Goal: Task Accomplishment & Management: Use online tool/utility

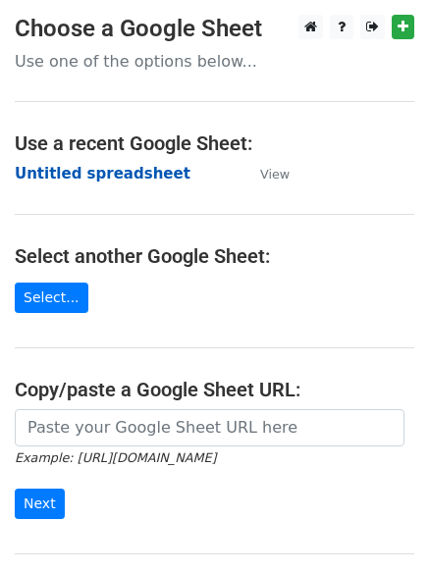
click at [130, 176] on strong "Untitled spreadsheet" at bounding box center [103, 174] width 176 height 18
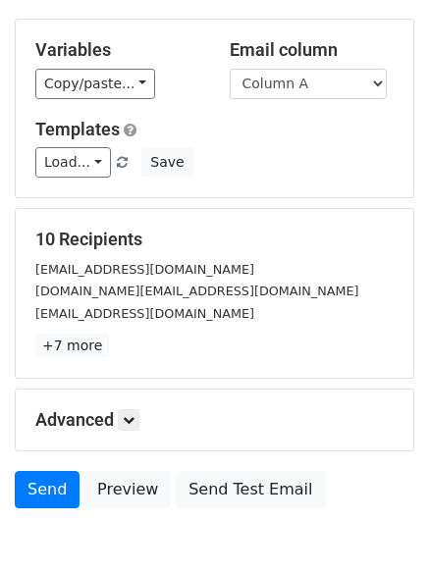
scroll to position [189, 0]
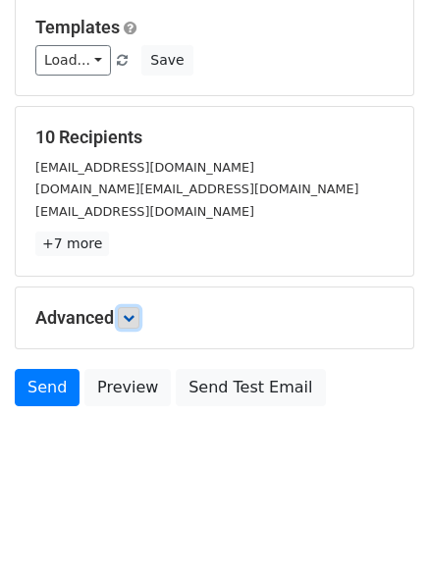
click at [129, 314] on icon at bounding box center [129, 318] width 12 height 12
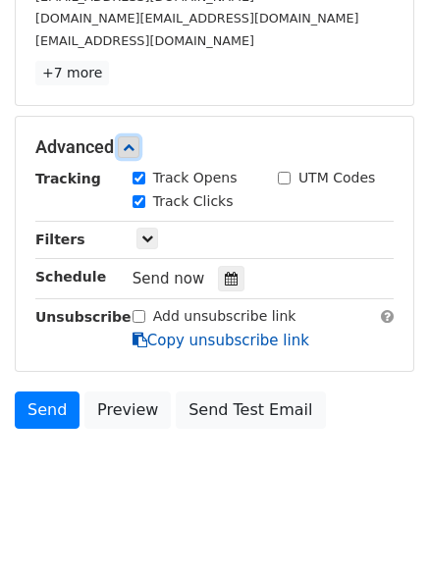
scroll to position [371, 0]
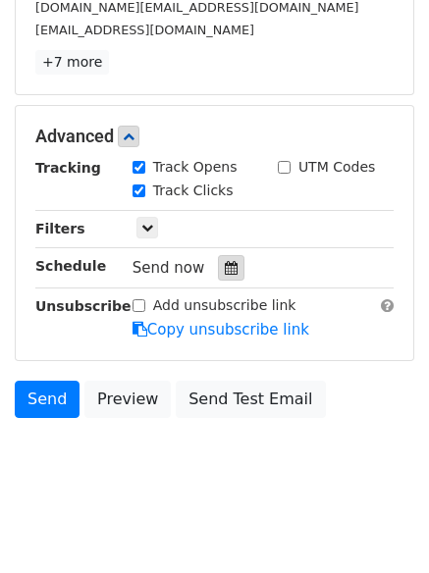
click at [225, 275] on icon at bounding box center [231, 268] width 13 height 14
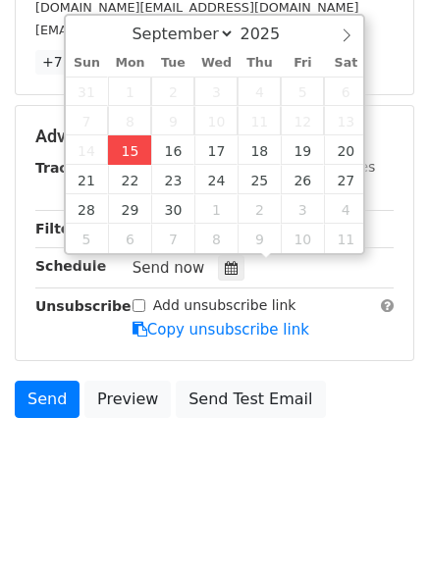
type input "2025-09-15 17:08"
type input "05"
type input "08"
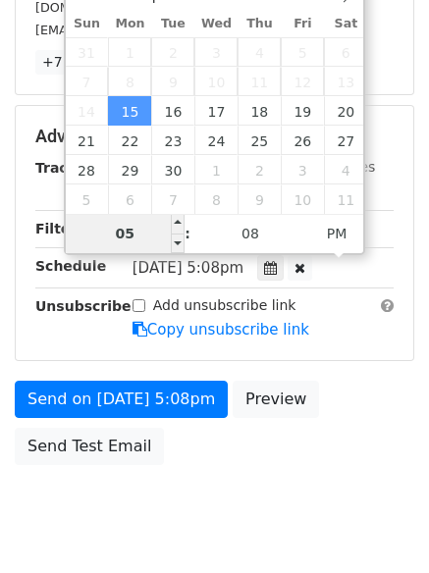
type input "6"
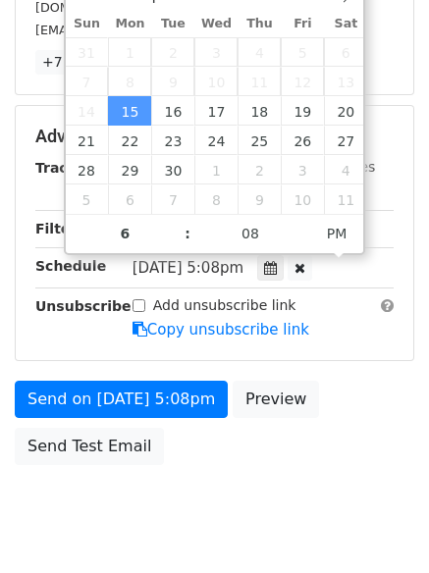
type input "2025-09-15 18:08"
click at [234, 496] on body "New Campaign Daily emails left: 50 Google Sheet: Untitled spreadsheet Variables…" at bounding box center [214, 98] width 429 height 909
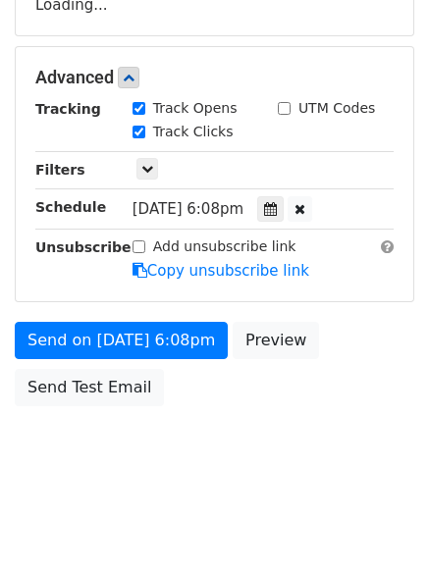
scroll to position [350, 0]
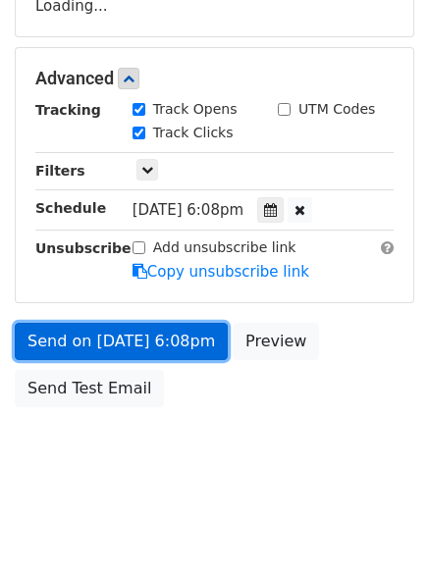
click at [163, 340] on link "Send on Sep 15 at 6:08pm" at bounding box center [121, 341] width 213 height 37
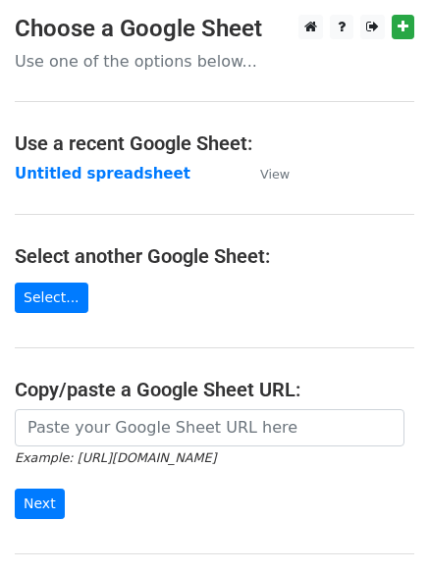
click at [111, 179] on strong "Untitled spreadsheet" at bounding box center [103, 174] width 176 height 18
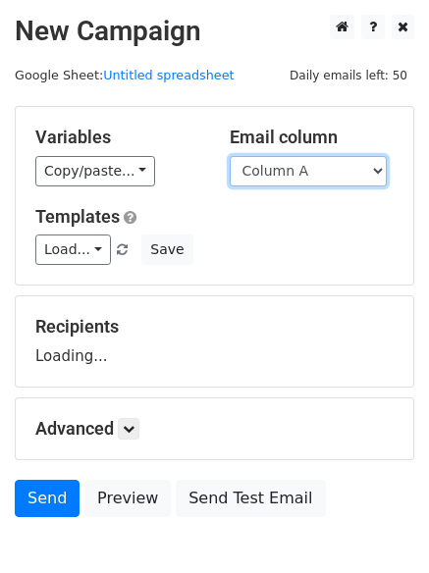
click at [311, 159] on select "Column A Column B Column C Column D Column E" at bounding box center [307, 171] width 157 height 30
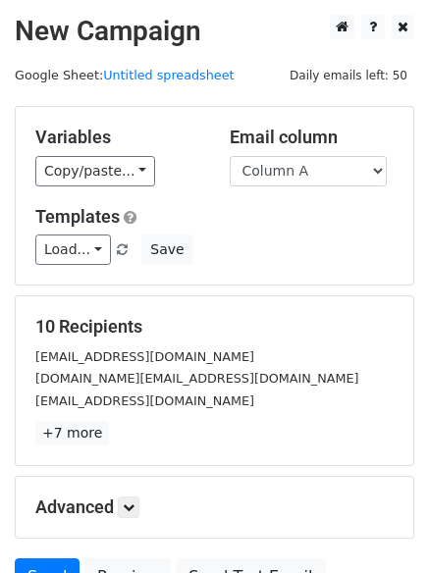
click at [321, 234] on div "Load... No templates saved Save" at bounding box center [214, 249] width 387 height 30
click at [321, 171] on select "Column A Column B Column C Column D Column E" at bounding box center [307, 171] width 157 height 30
select select "Column B"
click at [229, 156] on select "Column A Column B Column C Column D Column E" at bounding box center [307, 171] width 157 height 30
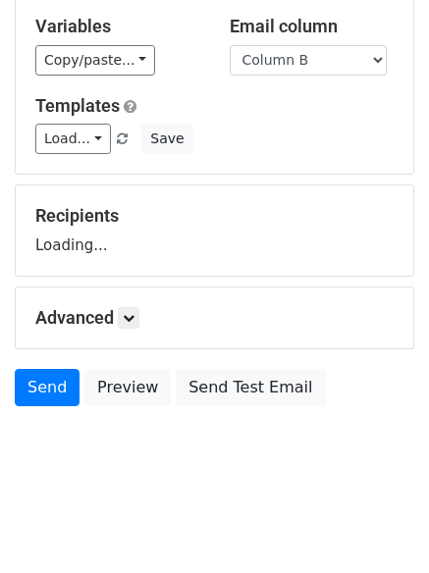
click at [144, 327] on h5 "Advanced" at bounding box center [214, 318] width 358 height 22
click at [134, 314] on icon at bounding box center [129, 318] width 12 height 12
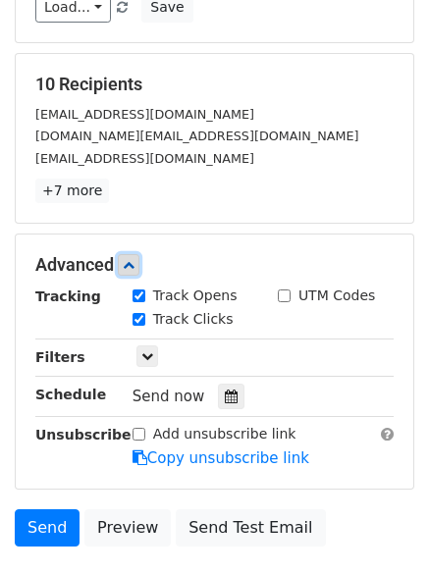
scroll to position [243, 0]
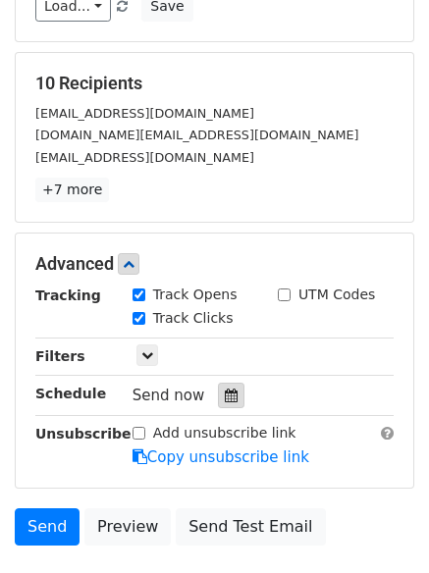
click at [218, 397] on div at bounding box center [231, 394] width 26 height 25
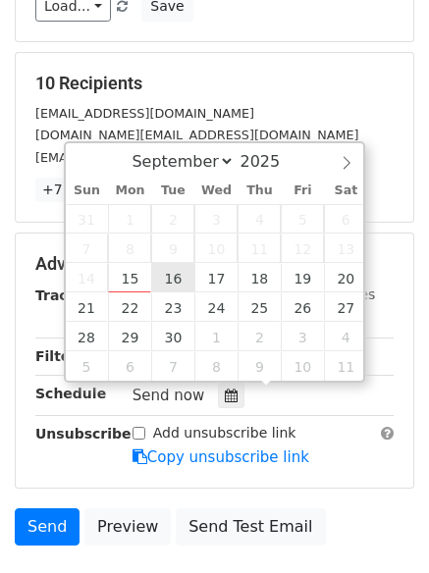
type input "2025-09-16 12:00"
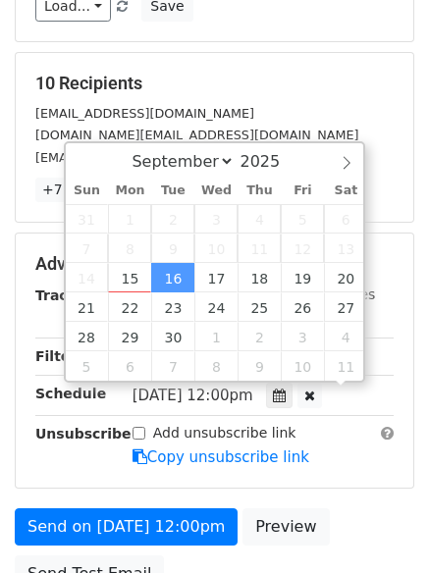
scroll to position [1, 0]
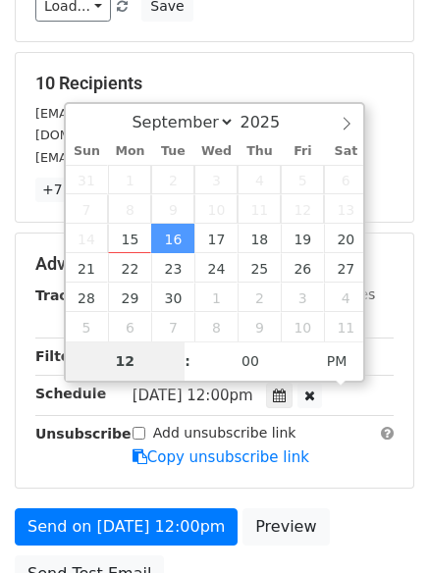
type input "7"
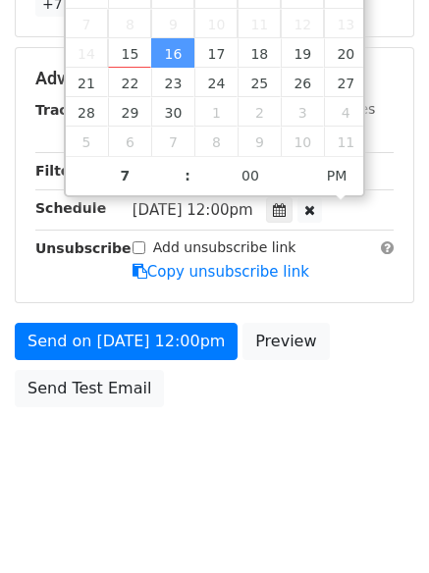
type input "2025-09-16 19:00"
click at [221, 500] on html "New Campaign Daily emails left: 50 Google Sheet: Untitled spreadsheet Variables…" at bounding box center [214, 72] width 429 height 1002
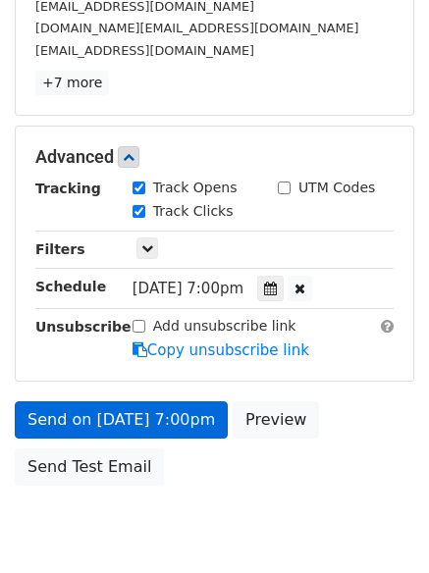
scroll to position [429, 0]
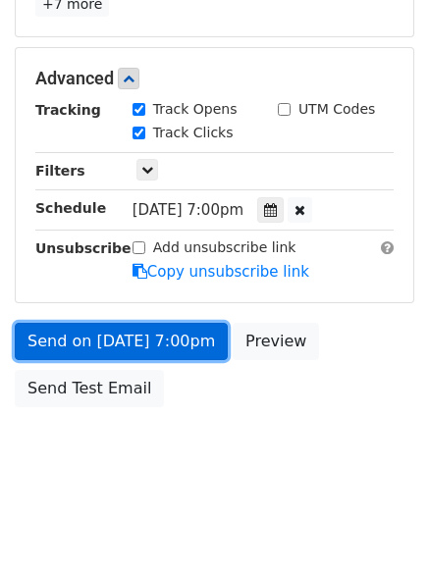
click at [186, 347] on link "Send on Sep 16 at 7:00pm" at bounding box center [121, 341] width 213 height 37
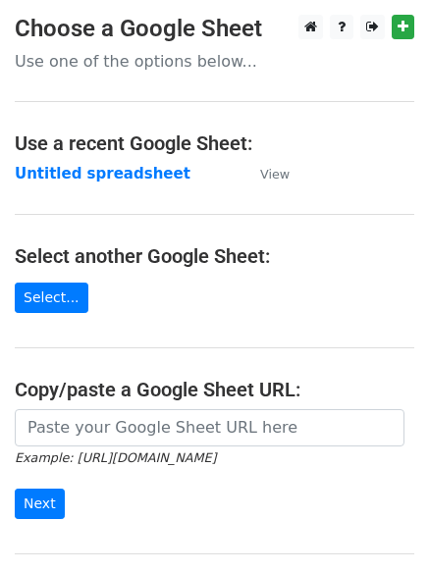
click at [116, 184] on td "Untitled spreadsheet" at bounding box center [128, 174] width 226 height 23
click at [116, 176] on strong "Untitled spreadsheet" at bounding box center [103, 174] width 176 height 18
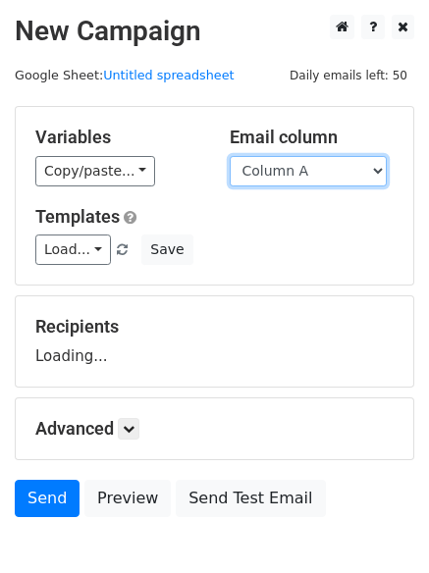
click at [317, 172] on select "Column A Column B Column C Column D Column E" at bounding box center [307, 171] width 157 height 30
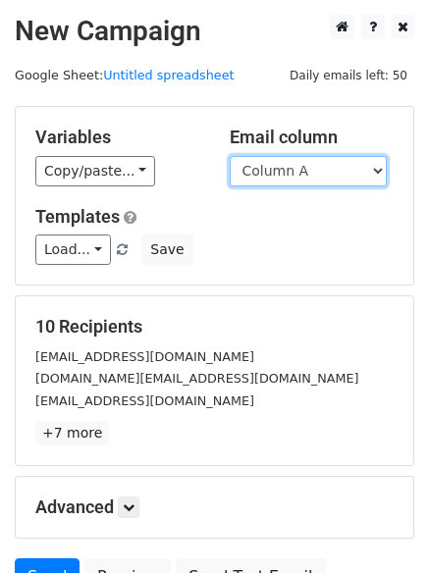
drag, startPoint x: 309, startPoint y: 162, endPoint x: 309, endPoint y: 179, distance: 17.6
click at [309, 162] on select "Column A Column B Column C Column D Column E" at bounding box center [307, 171] width 157 height 30
select select "Column C"
click at [229, 156] on select "Column A Column B Column C Column D Column E" at bounding box center [307, 171] width 157 height 30
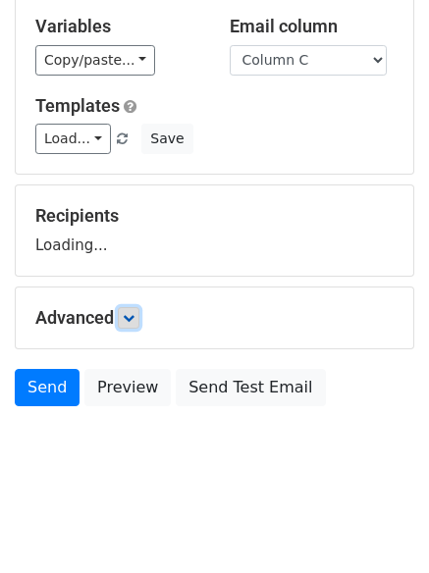
click at [133, 322] on icon at bounding box center [129, 318] width 12 height 12
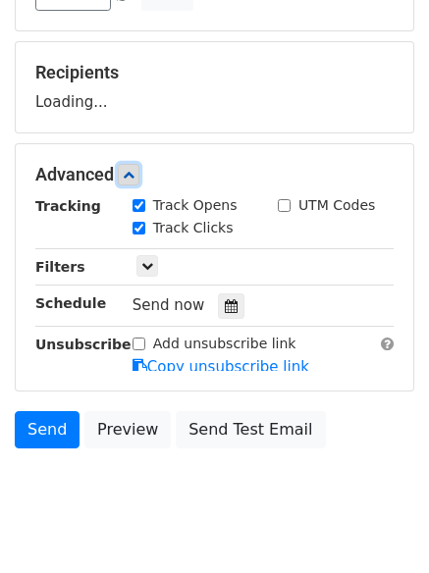
scroll to position [261, 0]
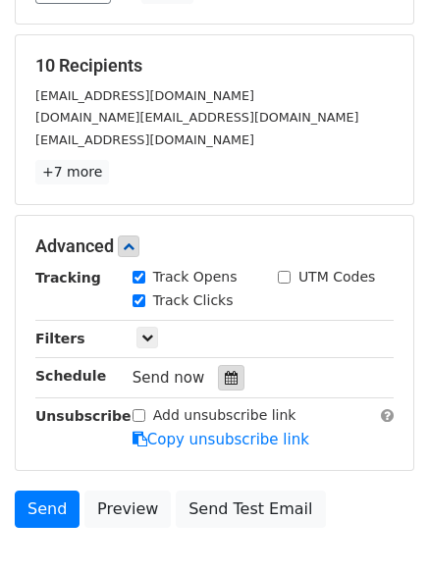
click at [225, 381] on icon at bounding box center [231, 378] width 13 height 14
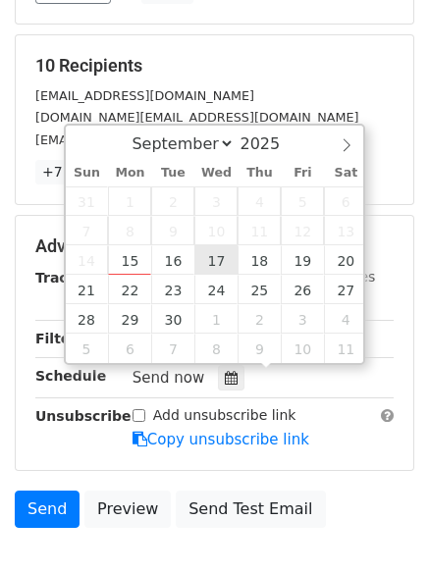
type input "2025-09-17 12:00"
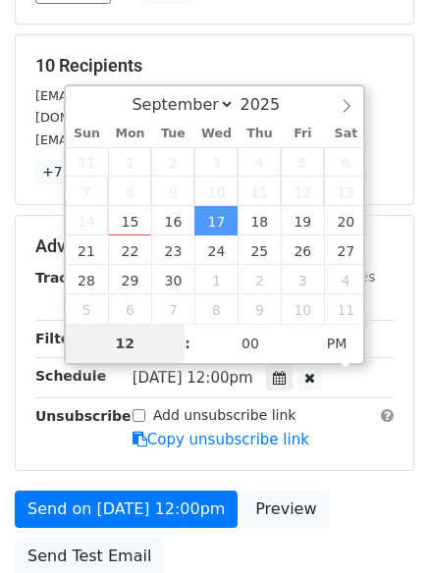
type input "8"
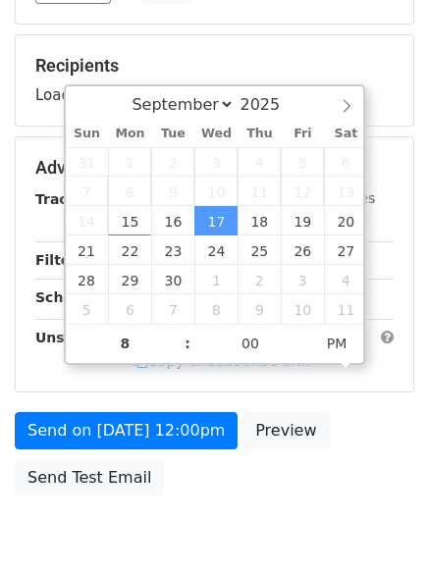
type input "2025-09-17 20:00"
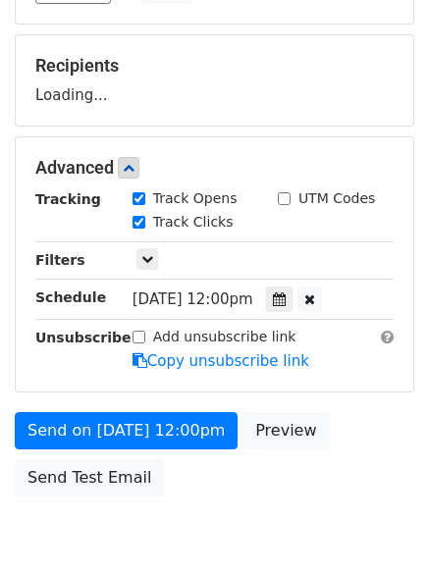
click at [223, 473] on div "Send on Sep 17 at 12:00pm Preview Send Test Email" at bounding box center [214, 459] width 429 height 94
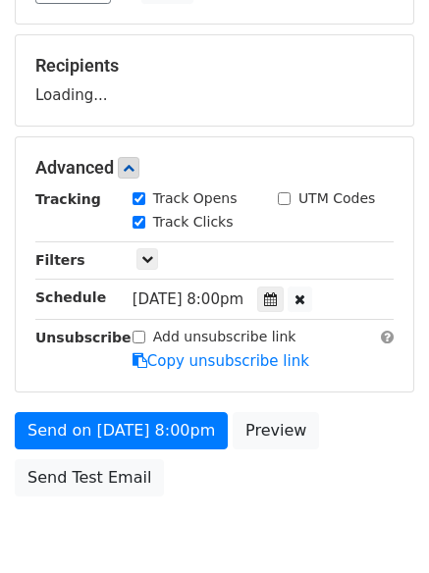
click at [175, 397] on form "Variables Copy/paste... {{Column A}} {{Column B}} {{Column C}} {{Column D}} {{C…" at bounding box center [214, 175] width 399 height 661
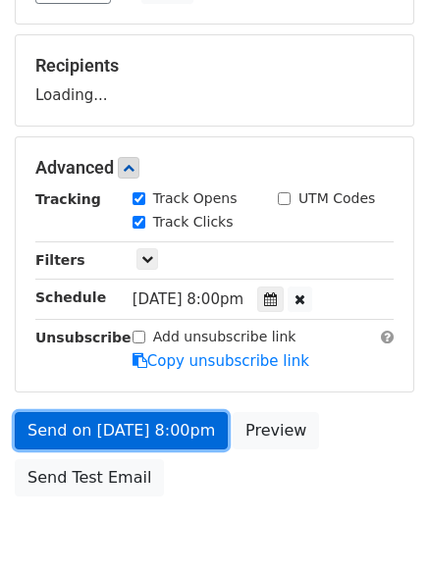
click at [175, 416] on form "Variables Copy/paste... {{Column A}} {{Column B}} {{Column C}} {{Column D}} {{C…" at bounding box center [214, 175] width 399 height 661
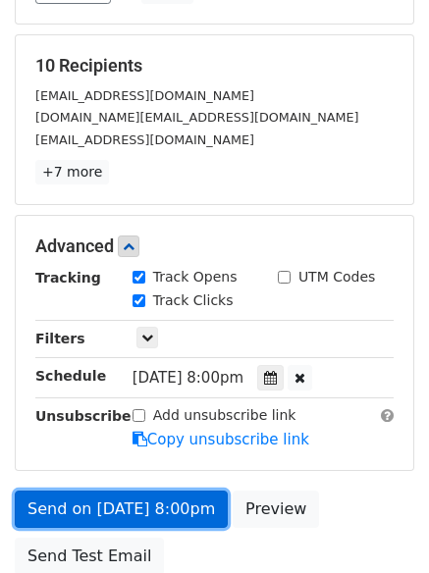
click at [186, 512] on link "Send on Sep 17 at 8:00pm" at bounding box center [121, 508] width 213 height 37
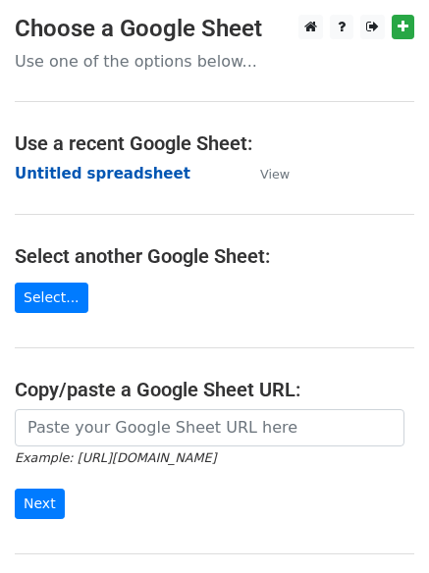
click at [115, 177] on strong "Untitled spreadsheet" at bounding box center [103, 174] width 176 height 18
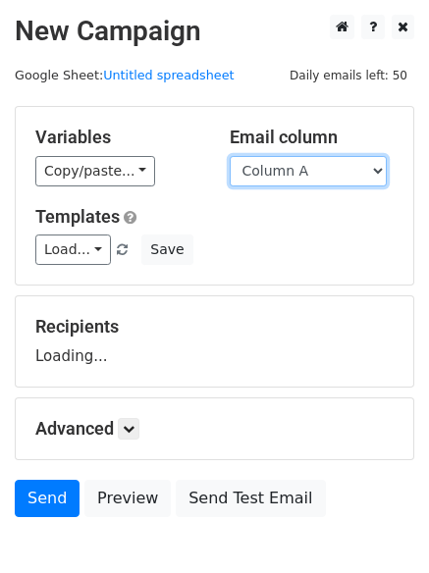
drag, startPoint x: 0, startPoint y: 0, endPoint x: 344, endPoint y: 174, distance: 385.5
click at [344, 174] on select "Column A Column B Column C Column D Column E" at bounding box center [307, 171] width 157 height 30
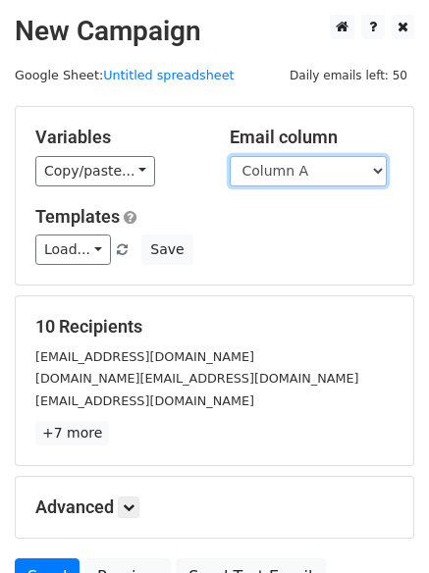
click at [321, 168] on select "Column A Column B Column C Column D Column E" at bounding box center [307, 171] width 157 height 30
select select "Column D"
click at [229, 156] on select "Column A Column B Column C Column D Column E" at bounding box center [307, 171] width 157 height 30
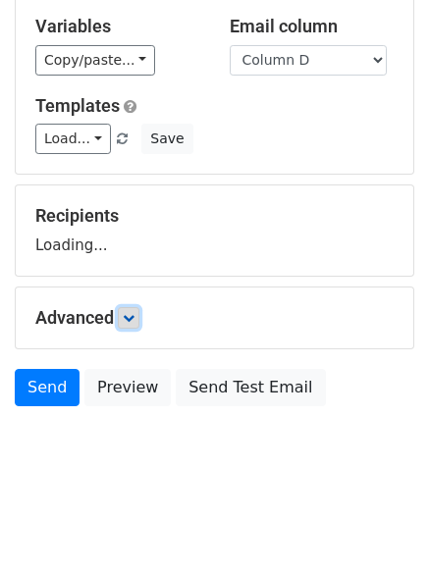
click at [131, 324] on link at bounding box center [129, 318] width 22 height 22
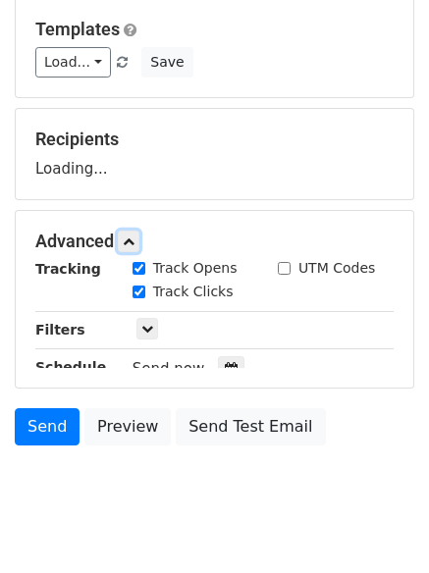
scroll to position [252, 0]
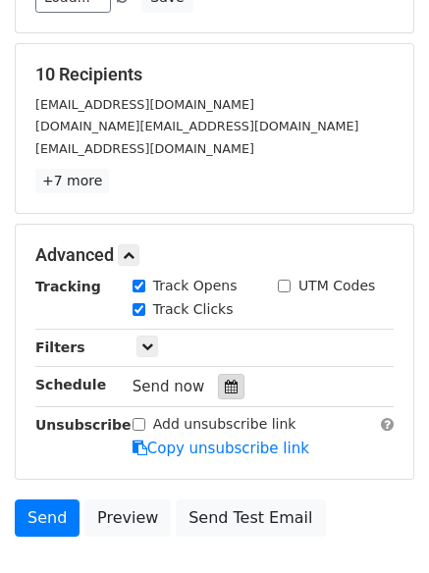
click at [225, 386] on icon at bounding box center [231, 386] width 13 height 14
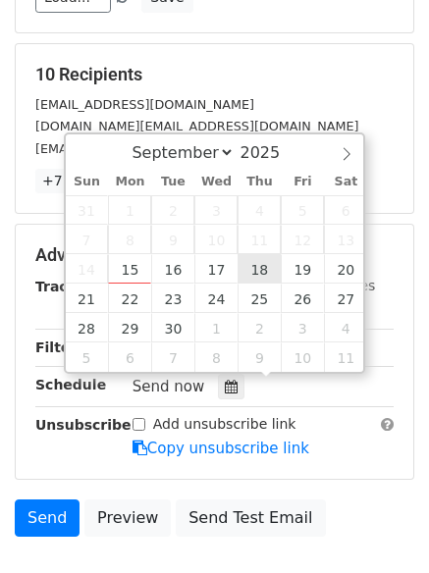
type input "2025-09-18 12:00"
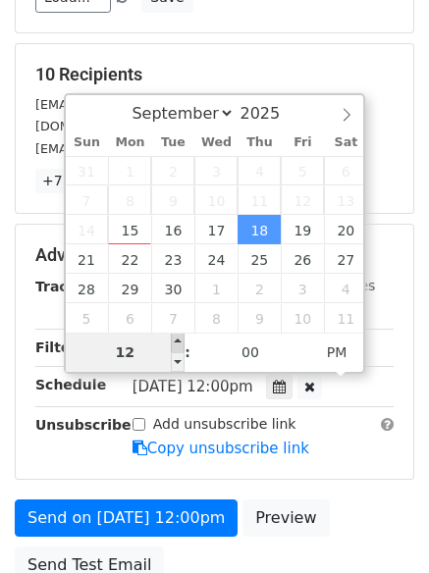
type input "9"
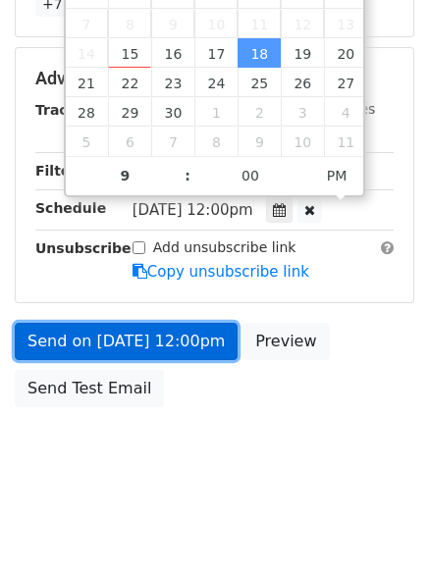
type input "2025-09-18 21:00"
click at [201, 340] on link "Send on Sep 18 at 12:00pm" at bounding box center [126, 341] width 223 height 37
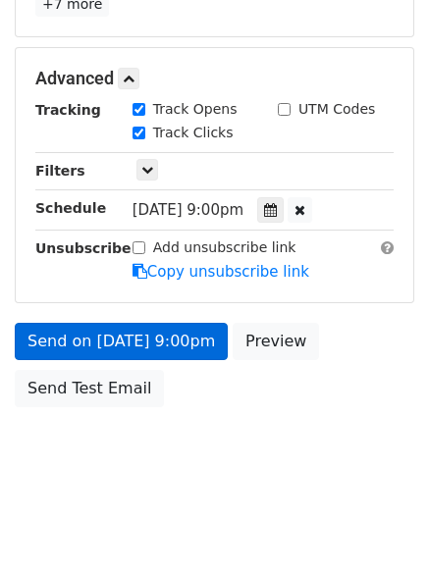
scroll to position [350, 0]
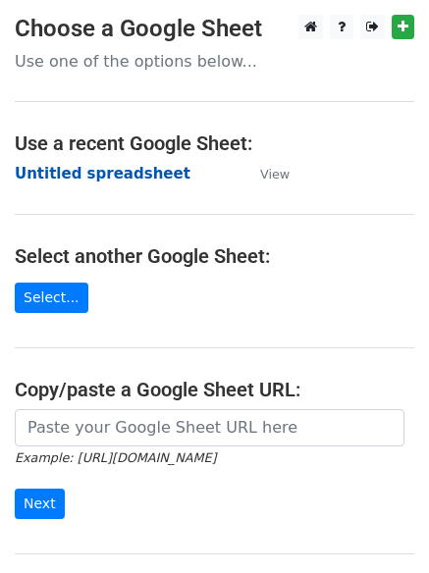
click at [111, 180] on strong "Untitled spreadsheet" at bounding box center [103, 174] width 176 height 18
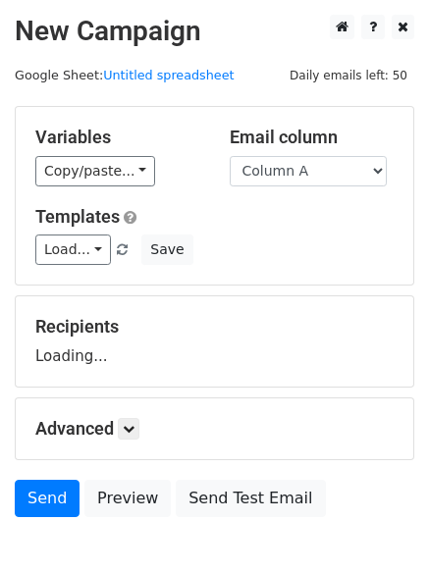
select select "Column E"
click at [229, 156] on select "Column A Column B Column C Column D Column E" at bounding box center [307, 171] width 157 height 30
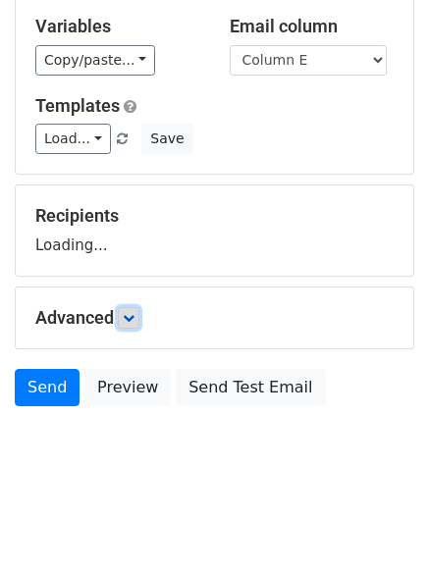
click at [129, 316] on icon at bounding box center [129, 318] width 12 height 12
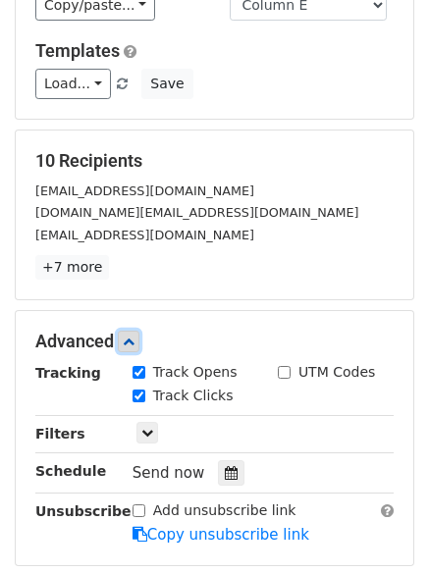
scroll to position [236, 0]
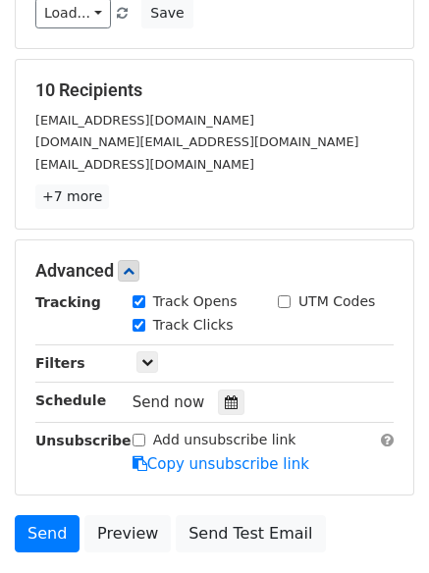
click at [231, 385] on div "Tracking Track Opens UTM Codes Track Clicks Filters Only include spreadsheet ro…" at bounding box center [214, 382] width 358 height 183
click at [227, 412] on div at bounding box center [231, 401] width 26 height 25
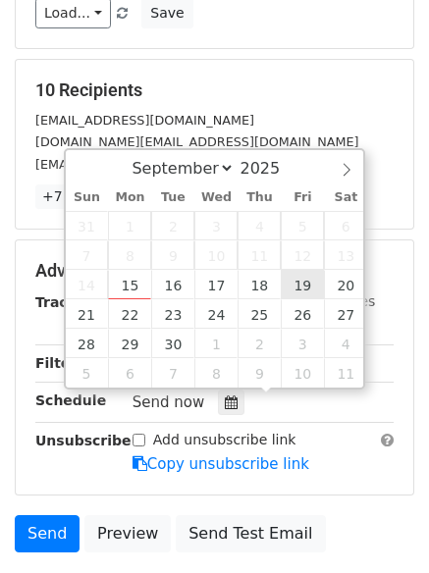
type input "[DATE] 12:00"
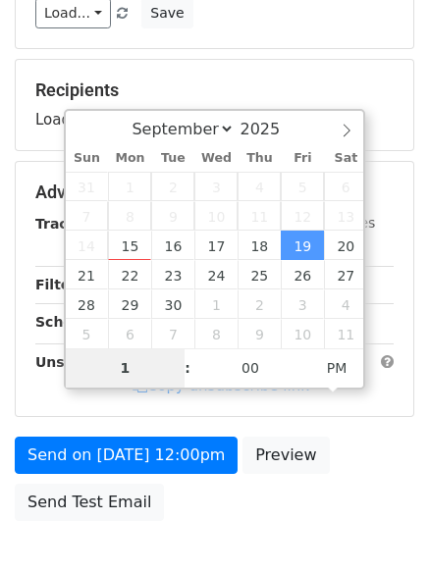
type input "10"
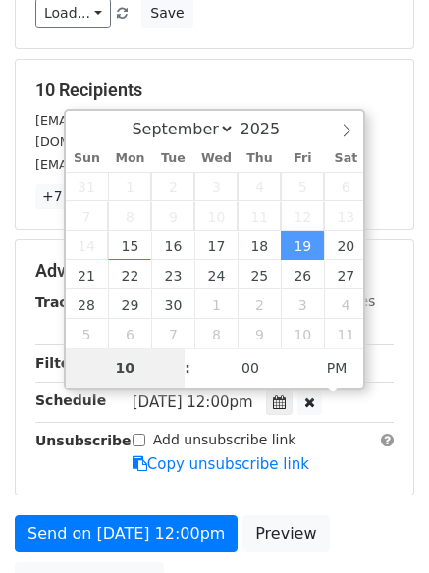
scroll to position [429, 0]
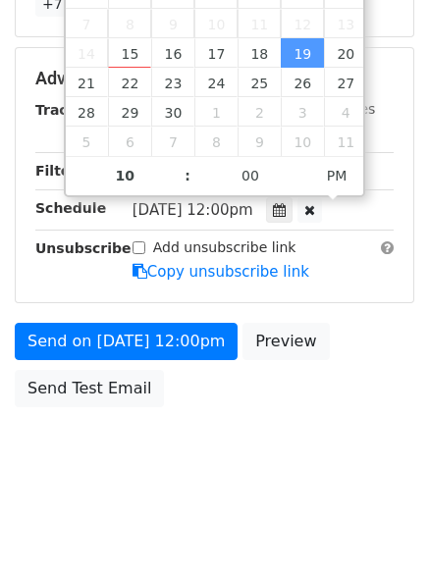
type input "[DATE] 22:00"
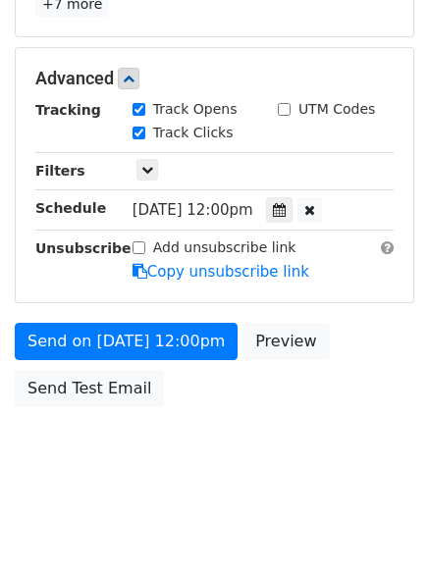
click at [282, 517] on html "New Campaign Daily emails left: 50 Google Sheet: Untitled spreadsheet Variables…" at bounding box center [214, 72] width 429 height 1002
click at [173, 312] on form "Variables Copy/paste... {{Column A}} {{Column B}} {{Column C}} {{Column D}} {{C…" at bounding box center [214, 46] width 399 height 739
click at [196, 375] on div "Send on [DATE] 10:00pm Preview Send Test Email" at bounding box center [214, 370] width 429 height 94
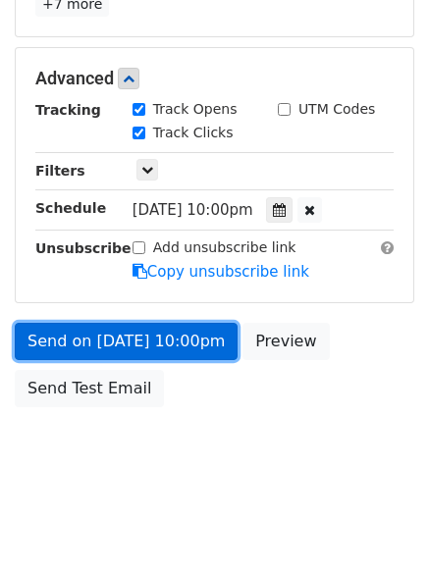
click at [197, 356] on link "Send on [DATE] 10:00pm" at bounding box center [126, 341] width 223 height 37
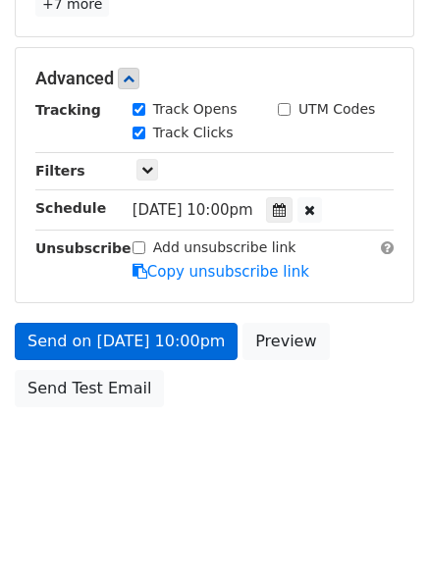
scroll to position [0, 0]
